Goal: Task Accomplishment & Management: Manage account settings

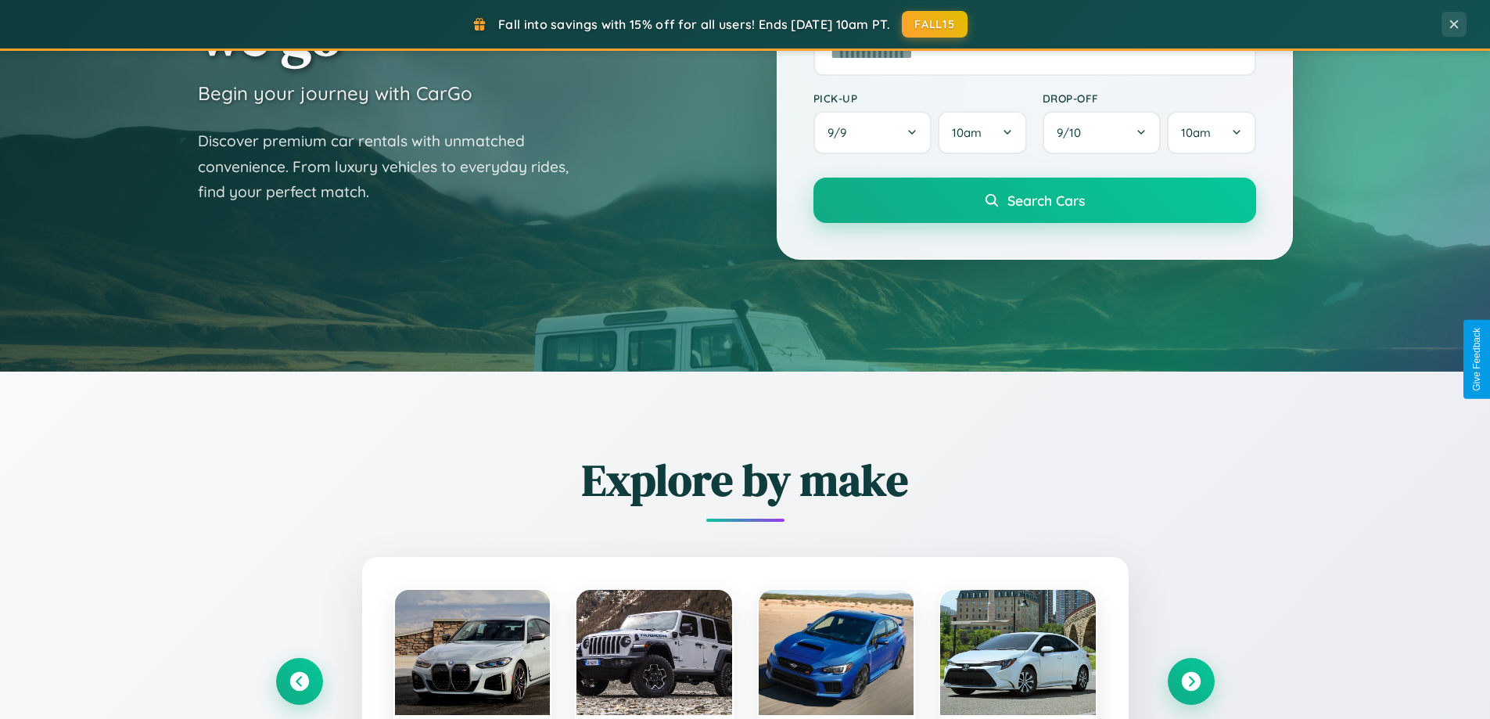
scroll to position [3010, 0]
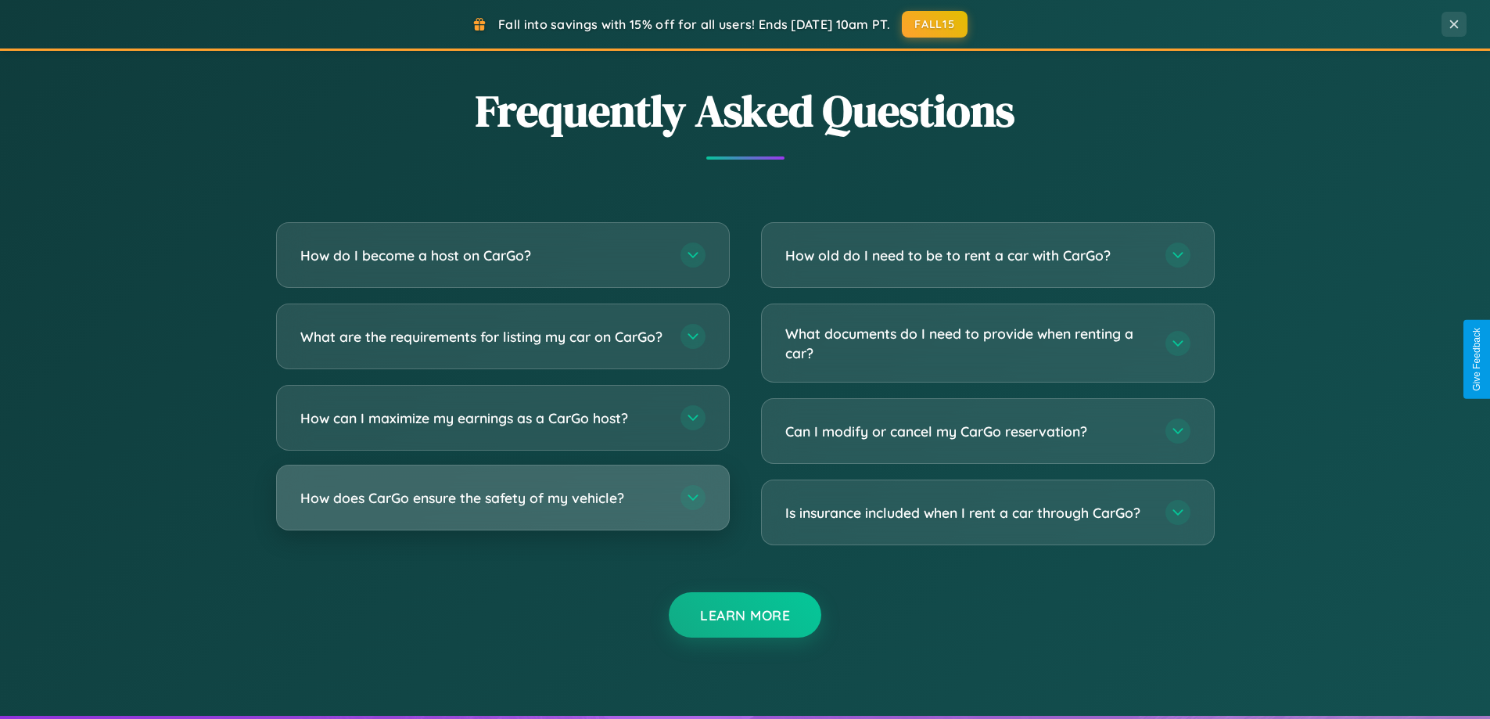
click at [502, 508] on h3 "How does CarGo ensure the safety of my vehicle?" at bounding box center [482, 498] width 364 height 20
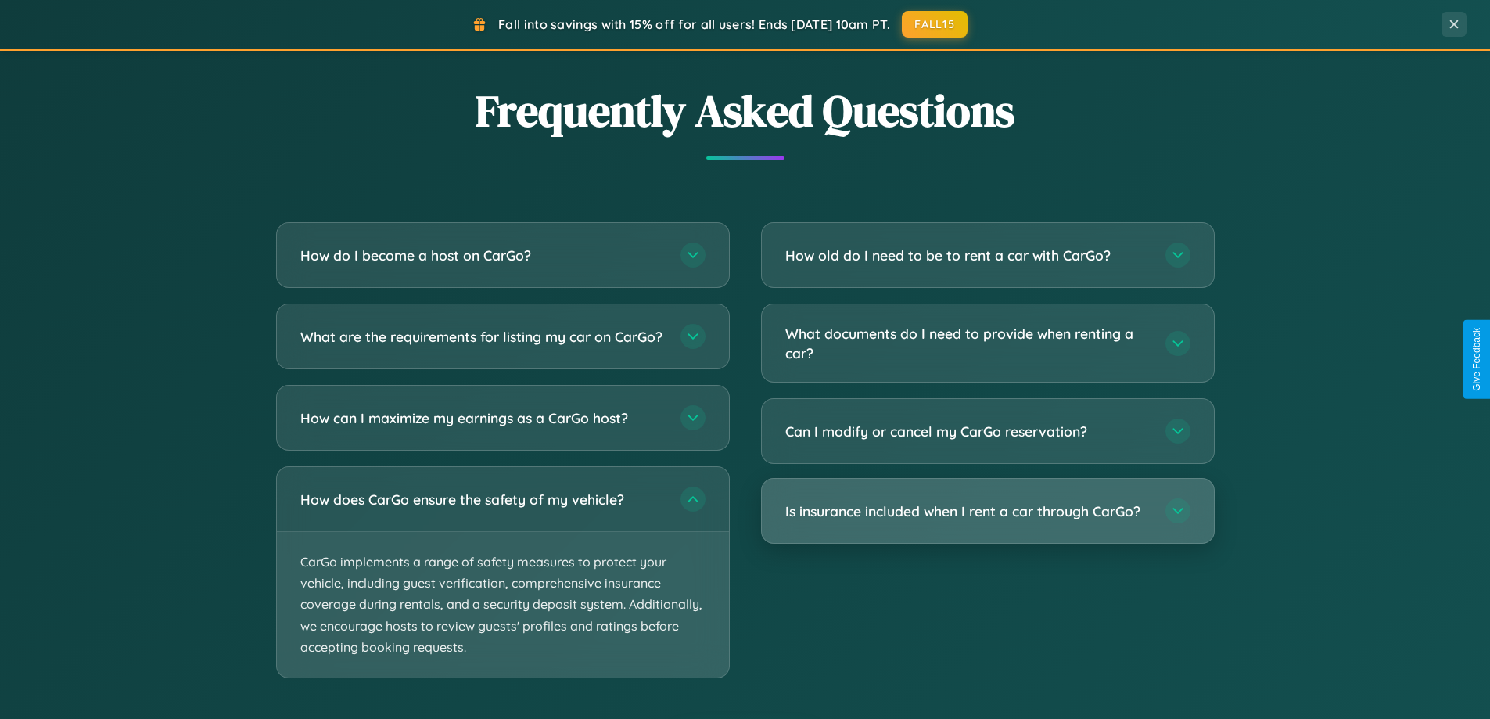
click at [987, 511] on h3 "Is insurance included when I rent a car through CarGo?" at bounding box center [967, 511] width 364 height 20
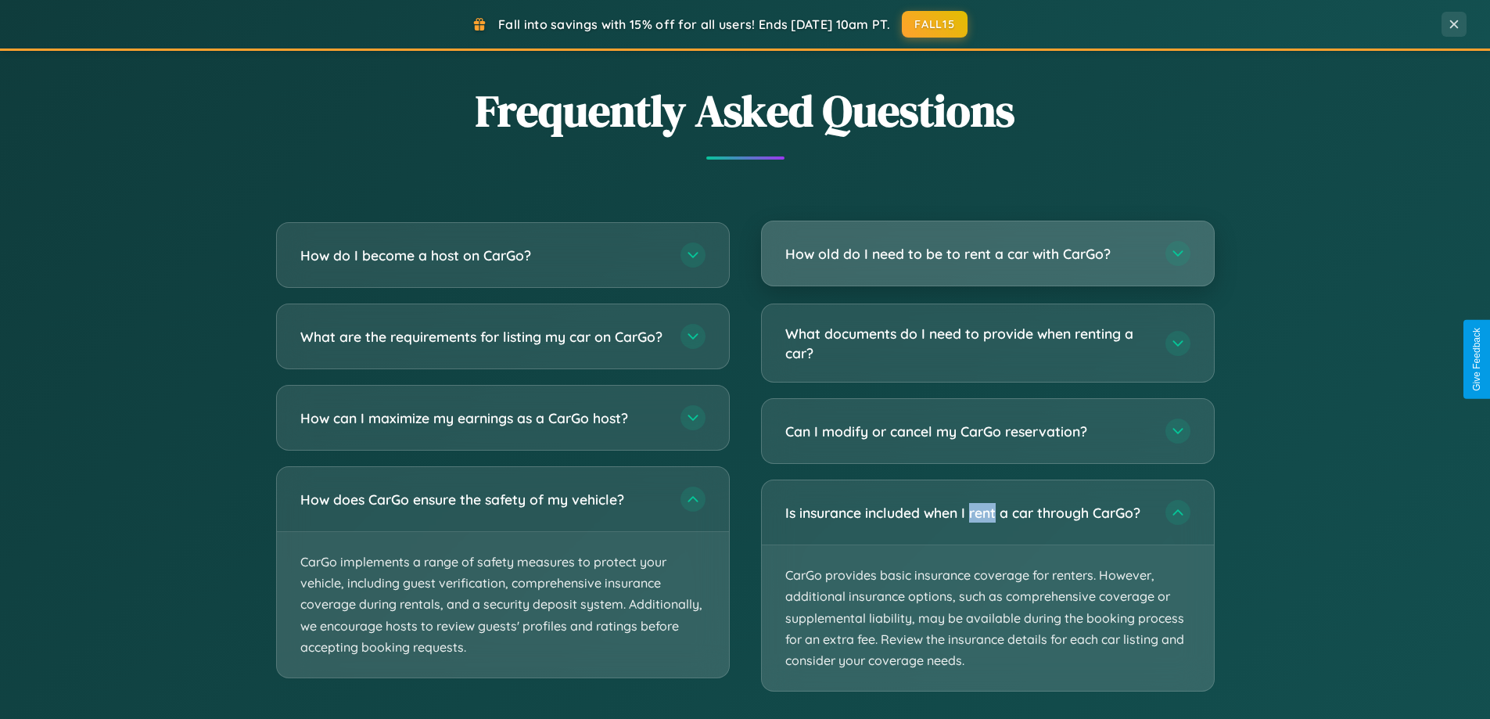
click at [987, 254] on h3 "How old do I need to be to rent a car with CarGo?" at bounding box center [967, 254] width 364 height 20
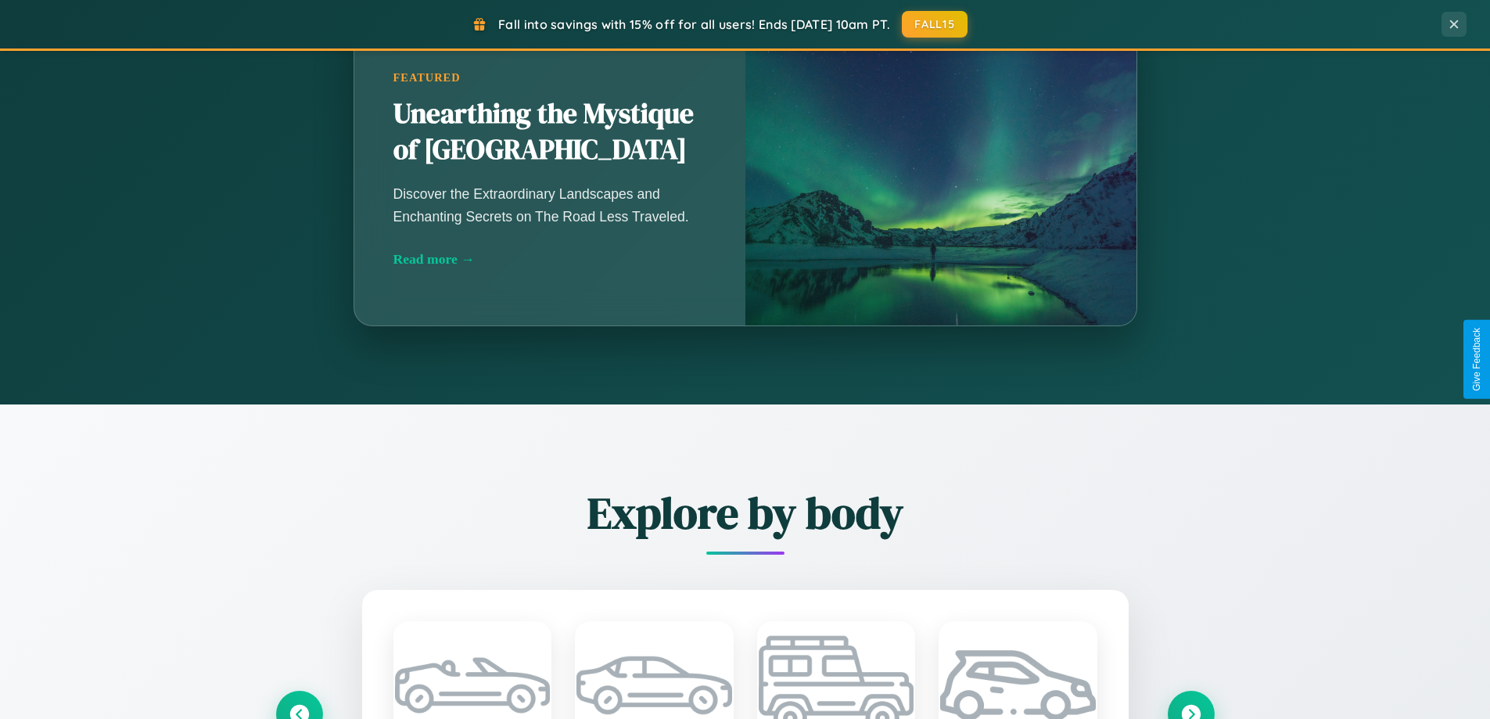
scroll to position [1076, 0]
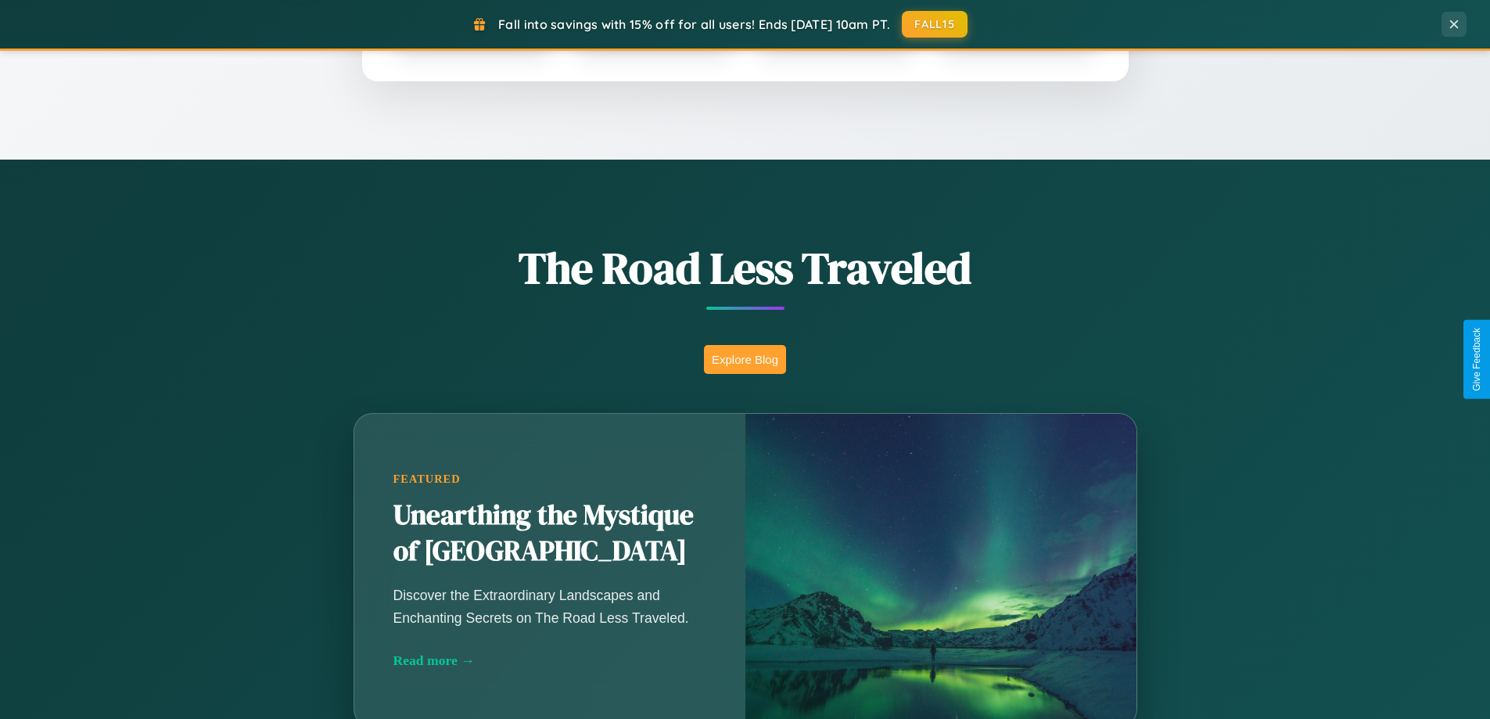
click at [745, 359] on button "Explore Blog" at bounding box center [745, 359] width 82 height 29
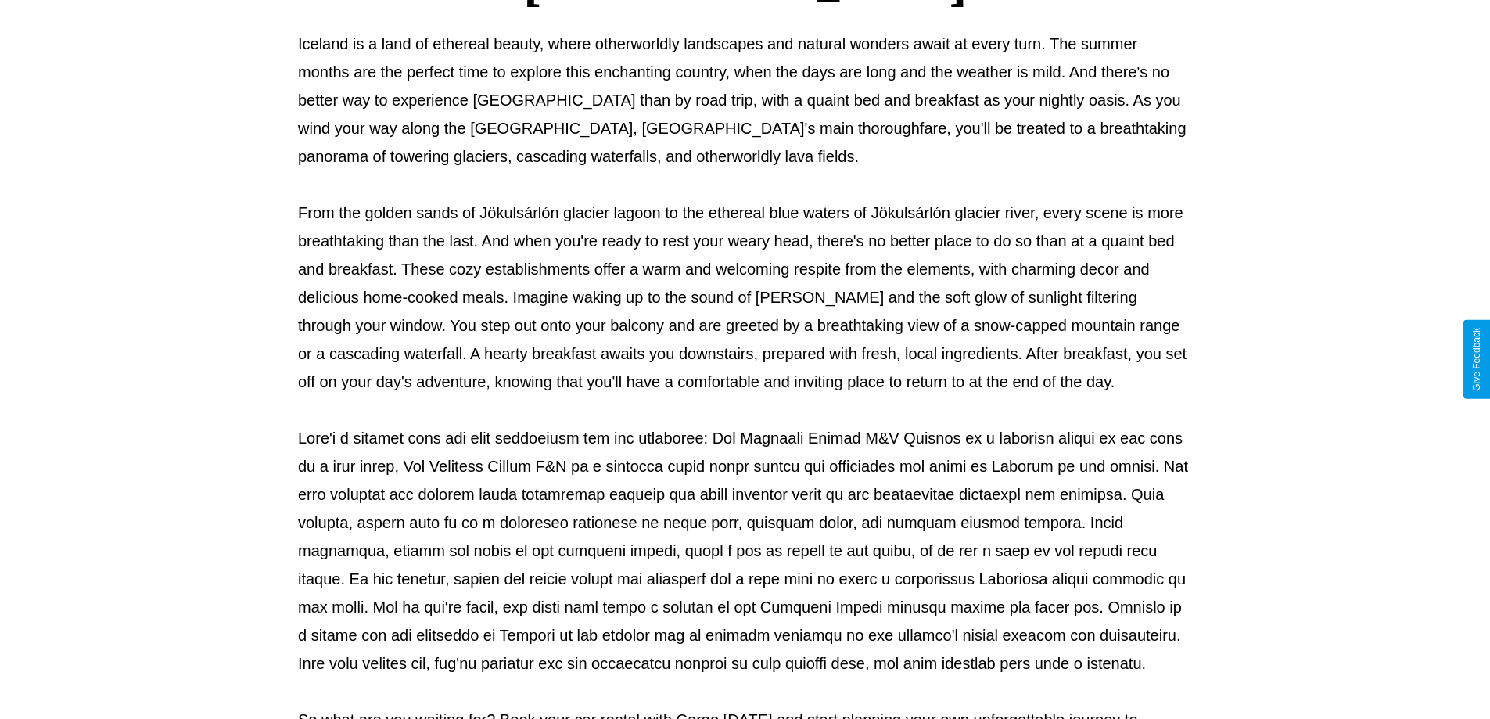
scroll to position [506, 0]
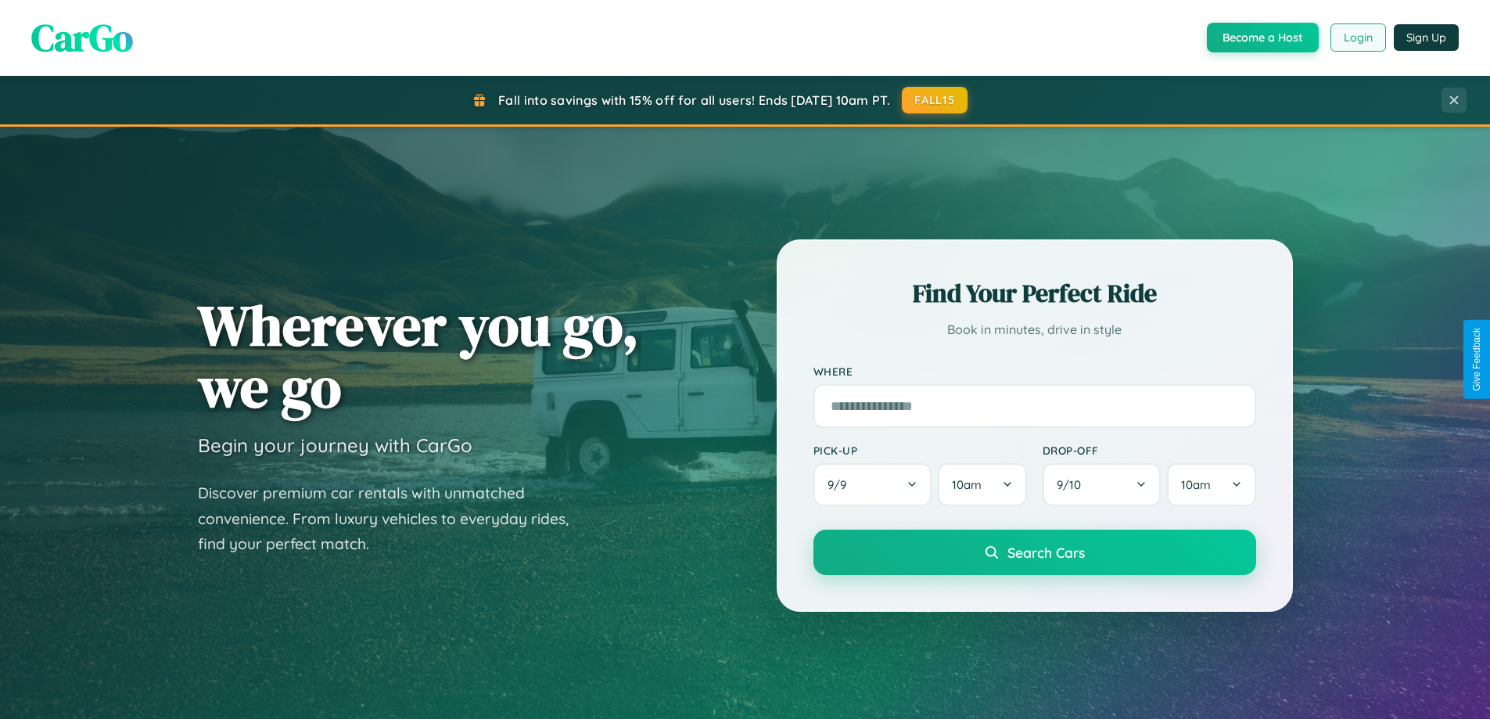
click at [1357, 38] on button "Login" at bounding box center [1358, 37] width 56 height 28
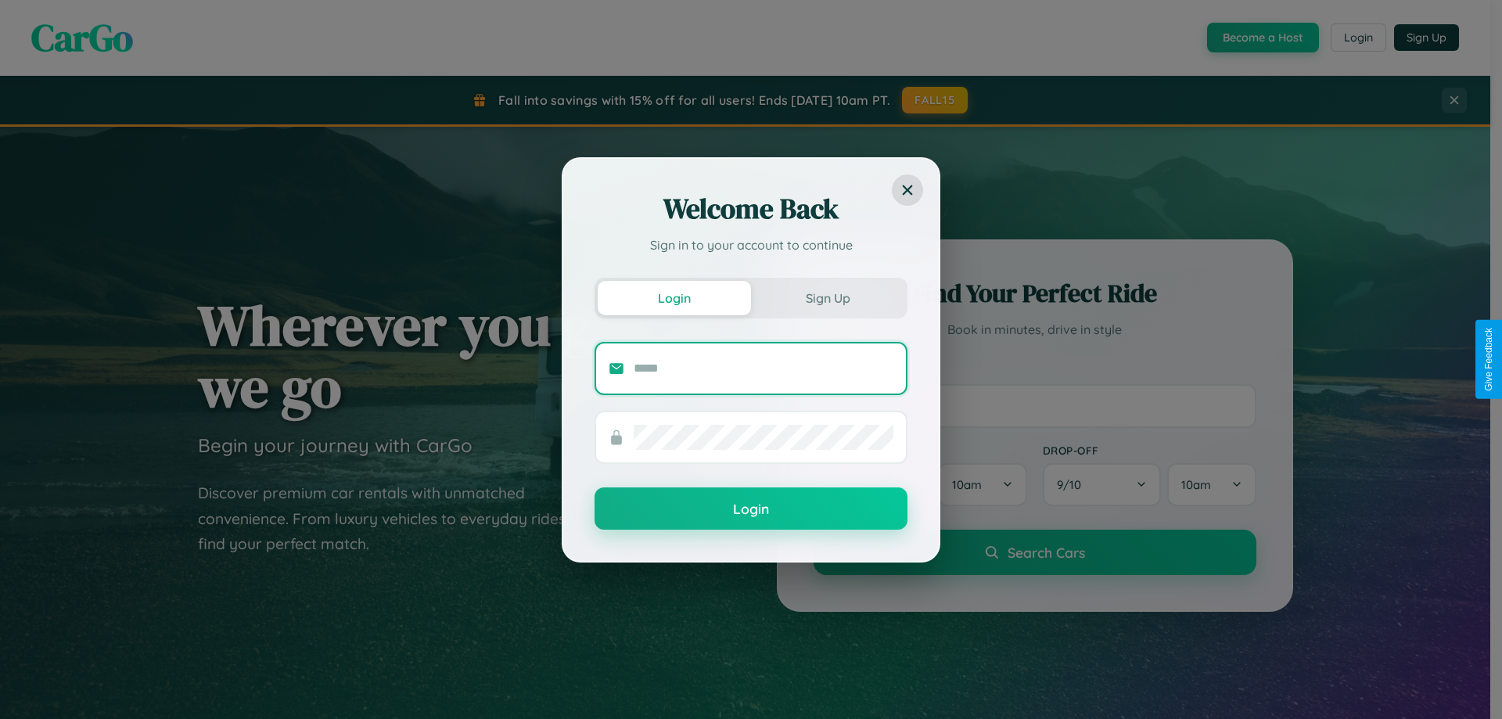
click at [763, 368] on input "text" at bounding box center [764, 368] width 260 height 25
type input "**********"
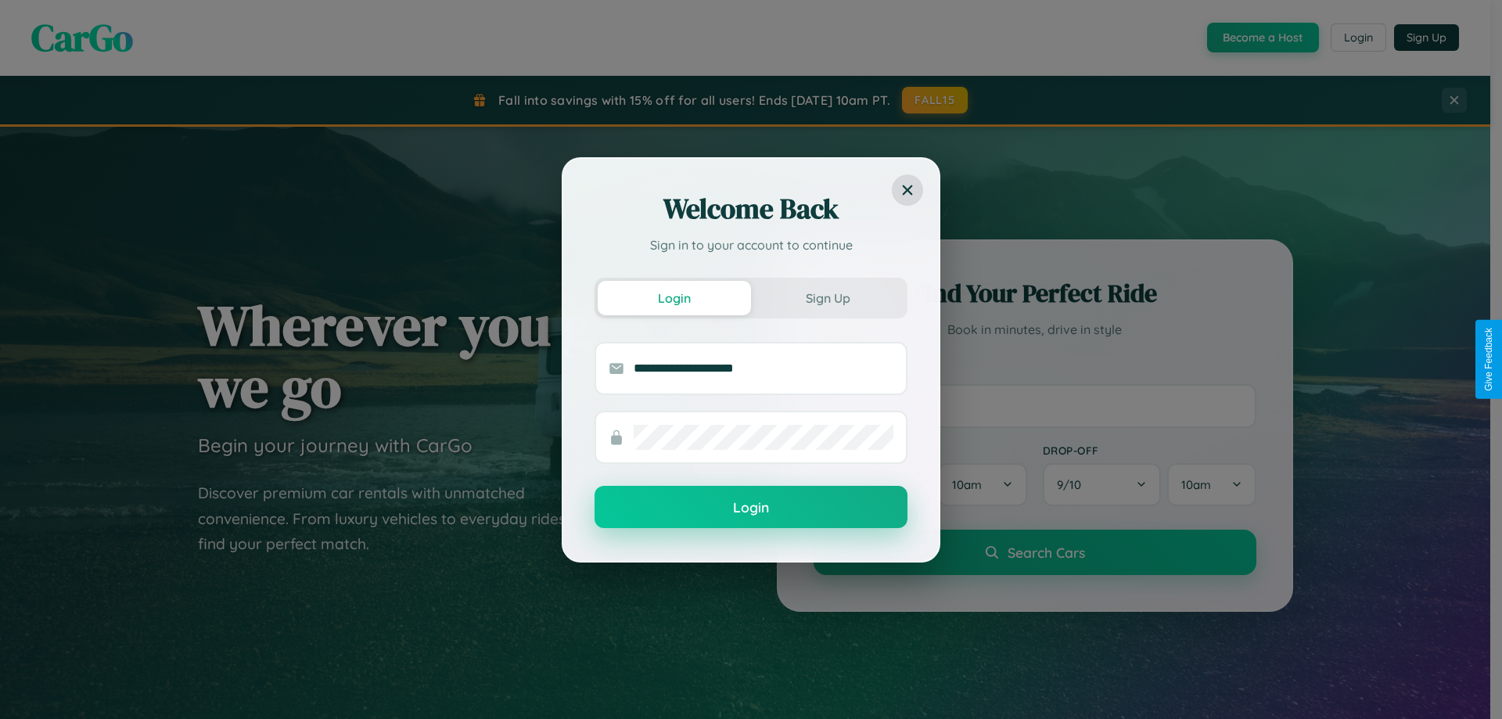
click at [751, 508] on button "Login" at bounding box center [750, 507] width 313 height 42
